Goal: Book appointment/travel/reservation

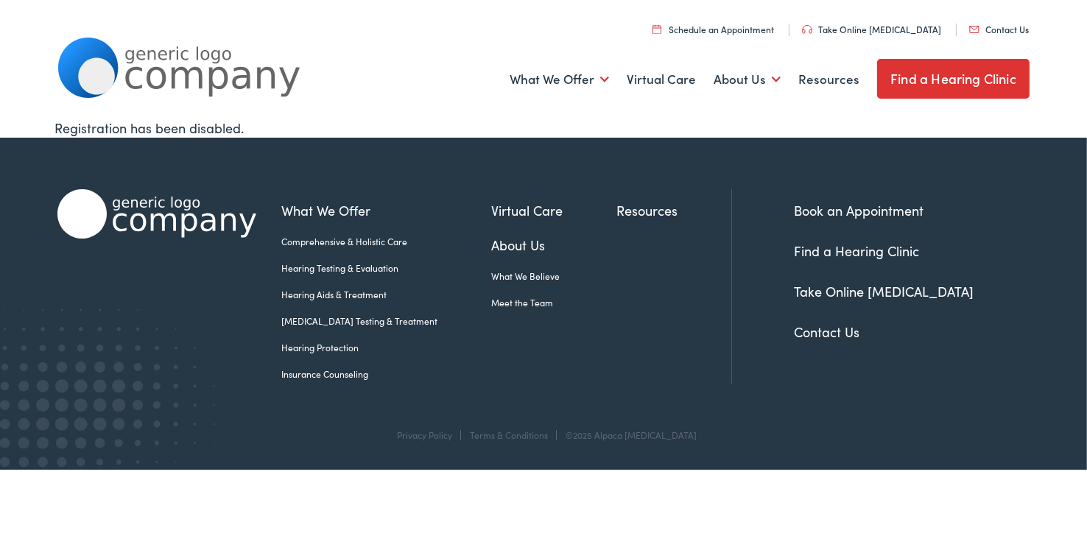
click at [820, 205] on link "Book an Appointment" at bounding box center [859, 210] width 130 height 18
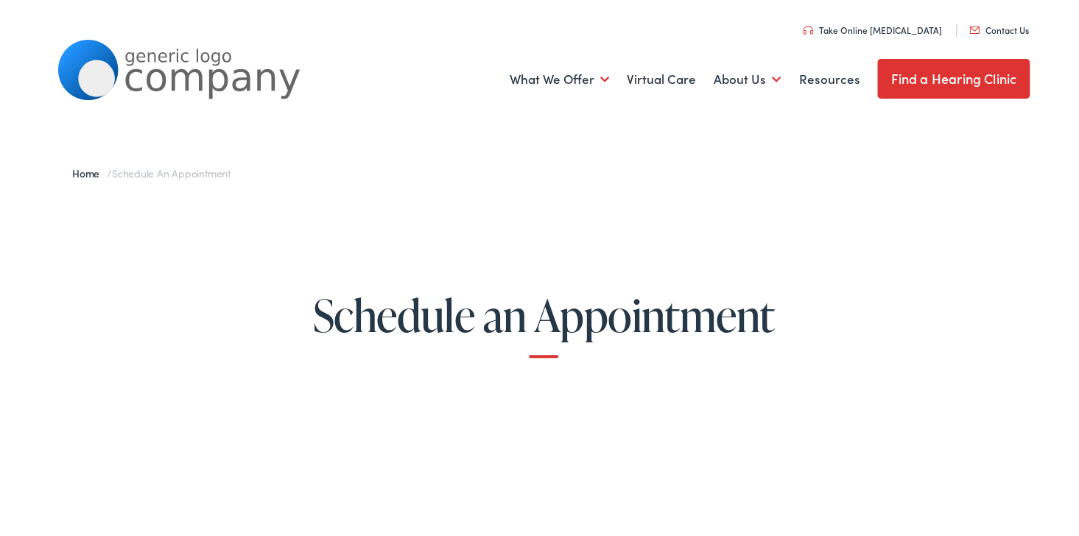
click at [980, 77] on link "Find a Hearing Clinic" at bounding box center [953, 77] width 152 height 40
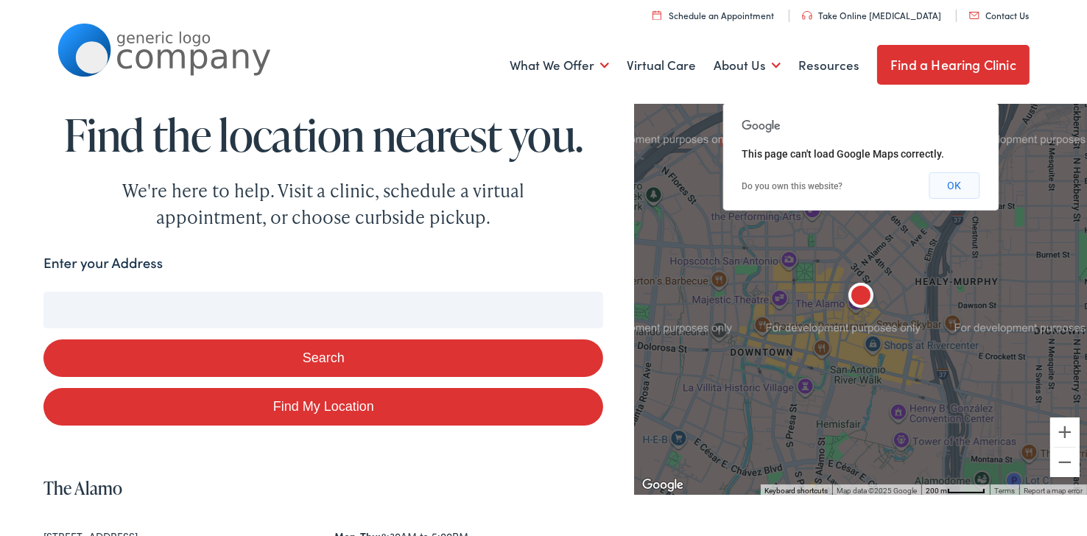
click at [956, 179] on button "OK" at bounding box center [954, 185] width 51 height 27
